Goal: Task Accomplishment & Management: Manage account settings

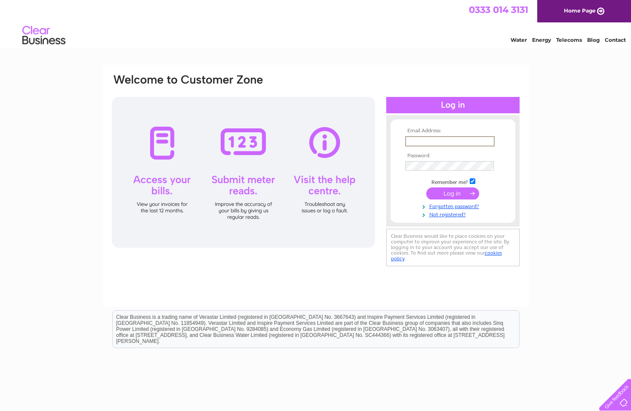
click at [420, 140] on input "text" at bounding box center [450, 141] width 90 height 10
type input "[DOMAIN_NAME][EMAIL_ADDRESS][DOMAIN_NAME]"
click at [457, 194] on input "submit" at bounding box center [452, 193] width 53 height 12
click at [454, 189] on input "submit" at bounding box center [452, 192] width 53 height 12
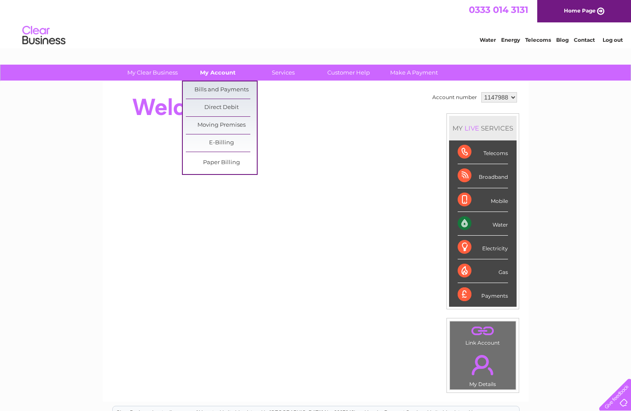
click at [217, 71] on link "My Account" at bounding box center [217, 73] width 71 height 16
click at [218, 87] on link "Bills and Payments" at bounding box center [221, 89] width 71 height 17
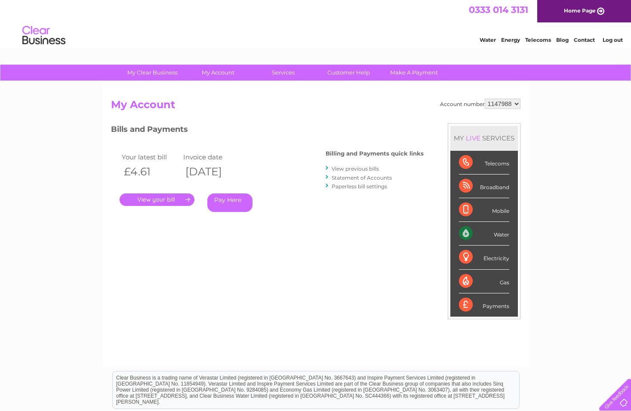
click at [159, 200] on link "." at bounding box center [157, 199] width 75 height 12
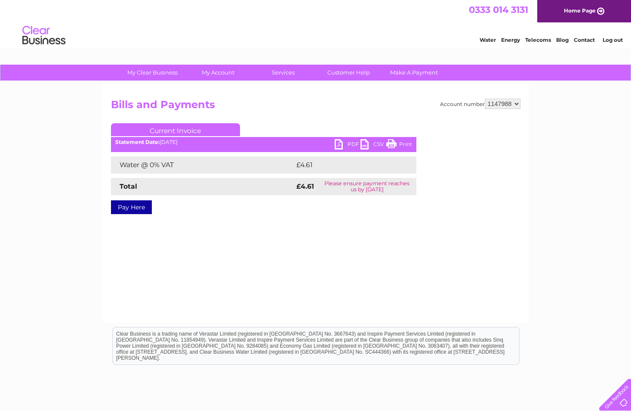
click at [340, 143] on link "PDF" at bounding box center [348, 145] width 26 height 12
